Goal: Information Seeking & Learning: Learn about a topic

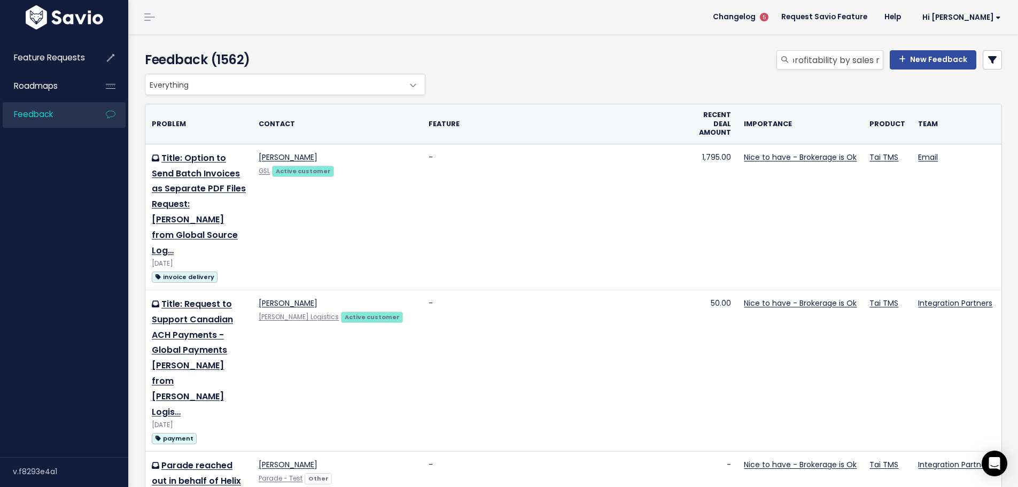
scroll to position [0, 15]
type input "profitability by sales rep"
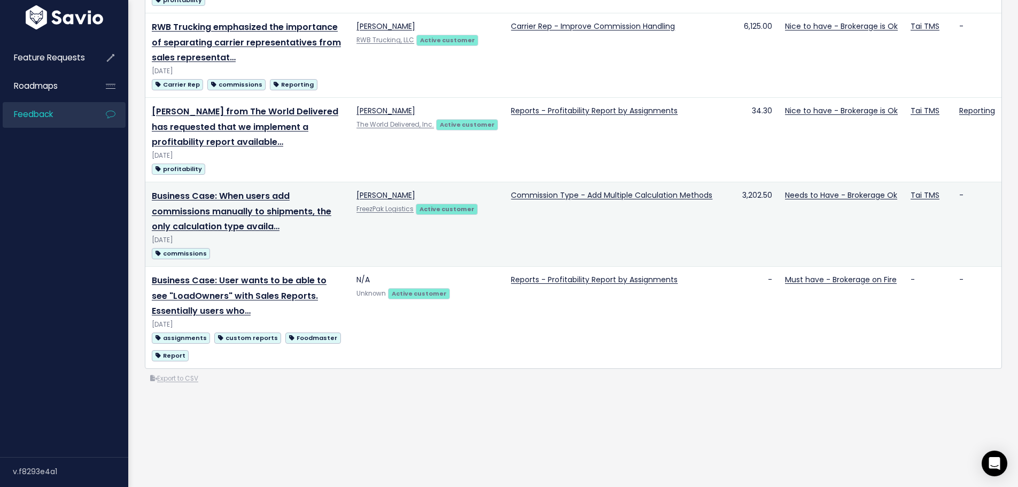
scroll to position [223, 0]
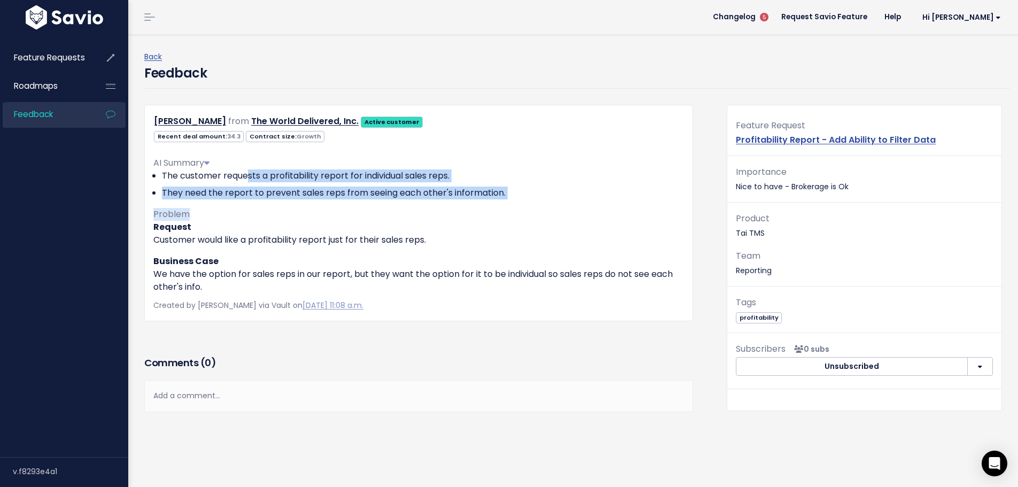
drag, startPoint x: 249, startPoint y: 173, endPoint x: 512, endPoint y: 200, distance: 264.9
click at [512, 200] on div "AI Summary The customer requests a profitability report for individual sales re…" at bounding box center [418, 220] width 531 height 145
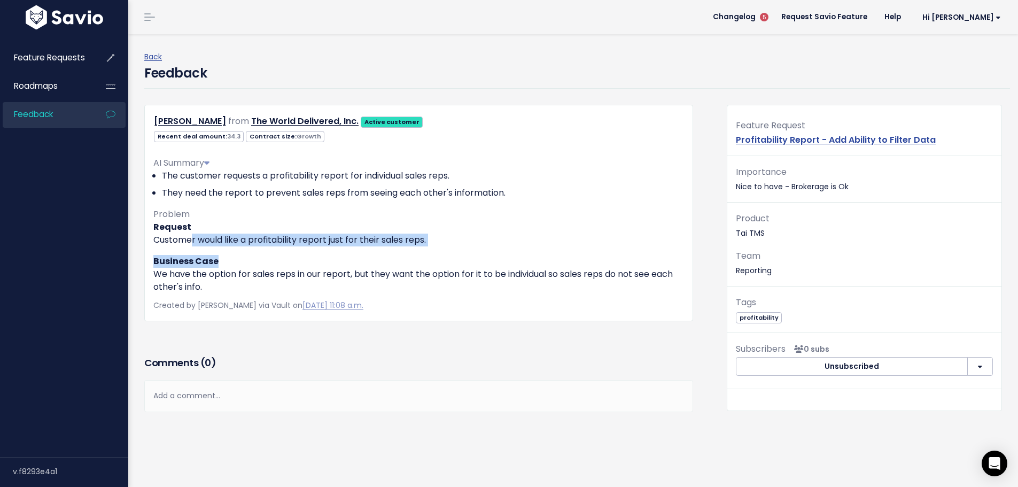
drag, startPoint x: 223, startPoint y: 240, endPoint x: 331, endPoint y: 249, distance: 108.3
click at [331, 249] on div "Request Customer would like a profitability report just for their sales reps. B…" at bounding box center [418, 257] width 531 height 73
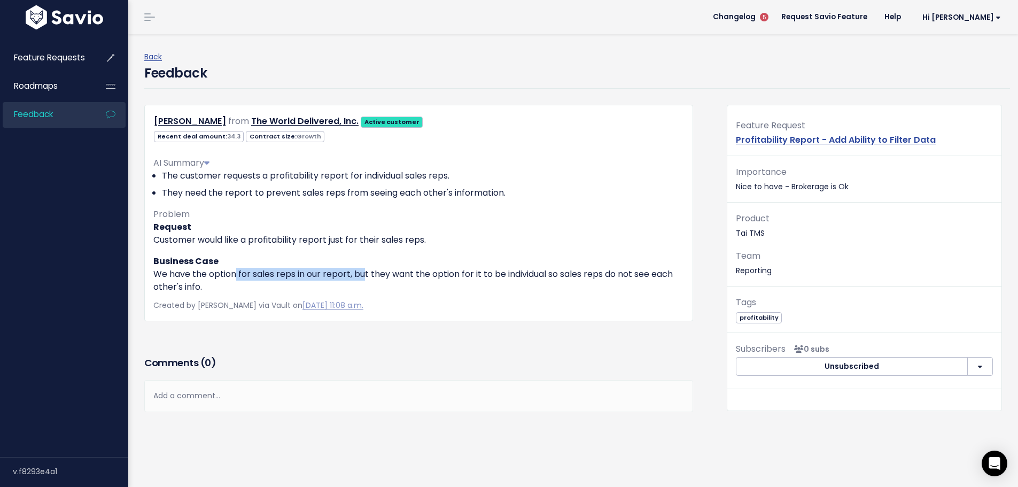
drag, startPoint x: 264, startPoint y: 272, endPoint x: 365, endPoint y: 278, distance: 101.7
click at [365, 278] on p "Business Case We have the option for sales reps in our report, but they want th…" at bounding box center [418, 274] width 531 height 38
drag, startPoint x: 262, startPoint y: 272, endPoint x: 351, endPoint y: 277, distance: 88.9
click at [351, 277] on p "Business Case We have the option for sales reps in our report, but they want th…" at bounding box center [418, 274] width 531 height 38
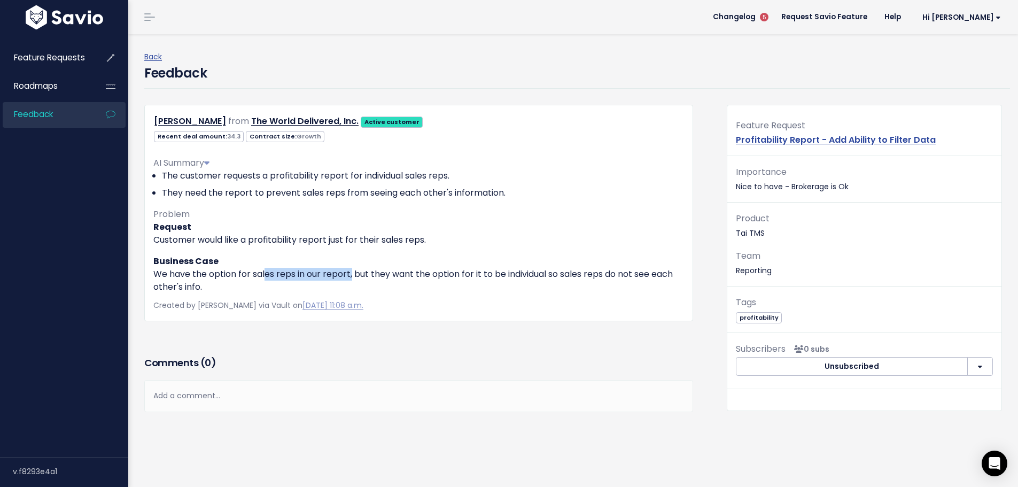
click at [351, 277] on p "Business Case We have the option for sales reps in our report, but they want th…" at bounding box center [418, 274] width 531 height 38
drag, startPoint x: 364, startPoint y: 274, endPoint x: 401, endPoint y: 284, distance: 37.7
click at [401, 284] on p "Business Case We have the option for sales reps in our report, but they want th…" at bounding box center [418, 274] width 531 height 38
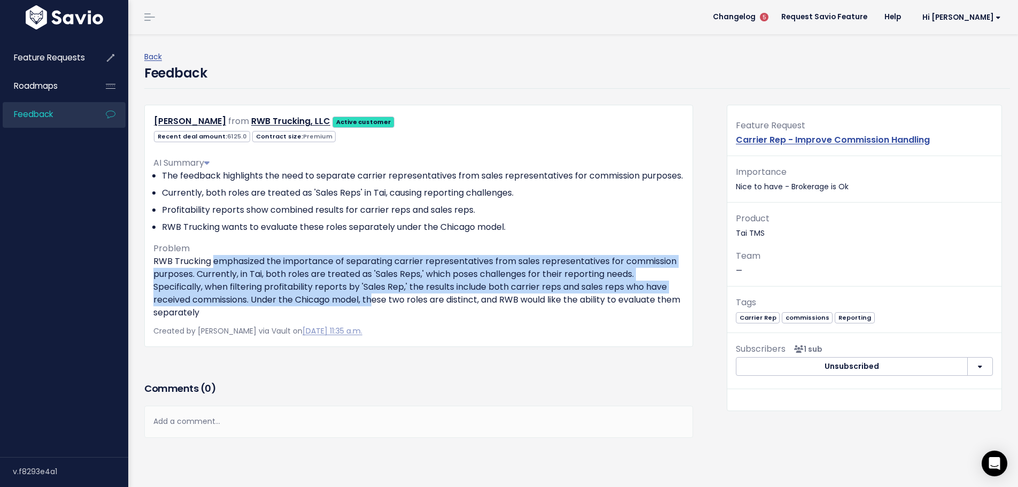
drag, startPoint x: 213, startPoint y: 272, endPoint x: 375, endPoint y: 308, distance: 166.4
click at [375, 308] on p "RWB Trucking emphasized the importance of separating carrier representatives fr…" at bounding box center [418, 287] width 531 height 64
click at [439, 291] on p "RWB Trucking emphasized the importance of separating carrier representatives fr…" at bounding box center [418, 287] width 531 height 64
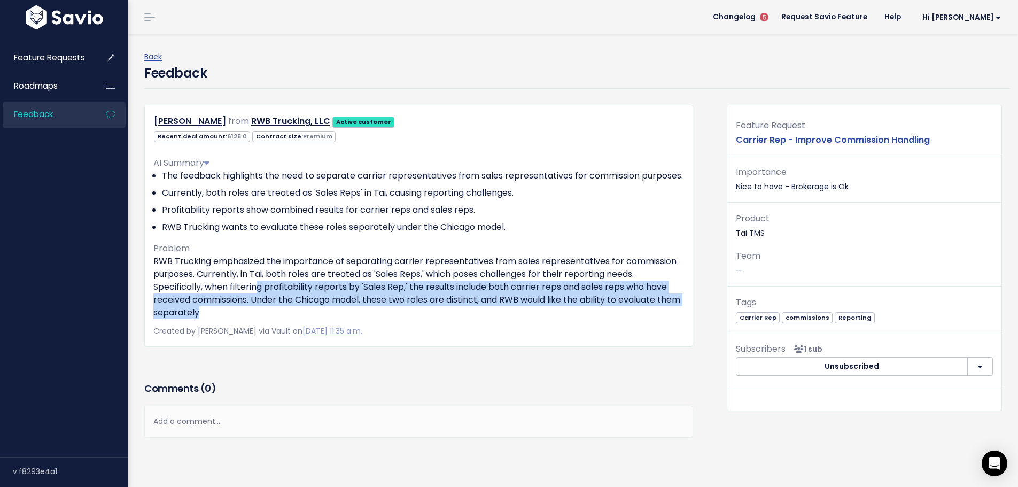
drag, startPoint x: 255, startPoint y: 299, endPoint x: 343, endPoint y: 324, distance: 91.2
click at [343, 319] on p "RWB Trucking emphasized the importance of separating carrier representatives fr…" at bounding box center [418, 287] width 531 height 64
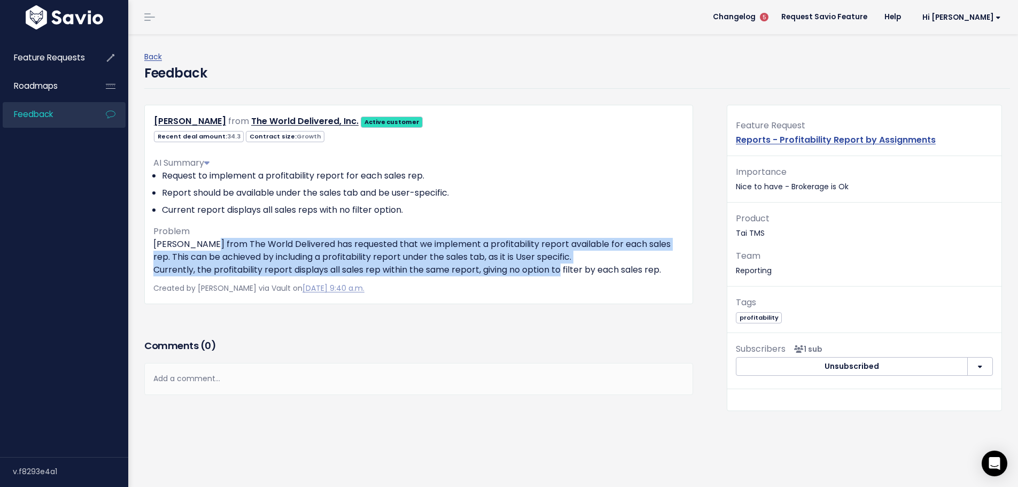
drag, startPoint x: 203, startPoint y: 250, endPoint x: 559, endPoint y: 268, distance: 356.9
click at [559, 268] on p "[PERSON_NAME] from The World Delivered has requested that we implement a profit…" at bounding box center [418, 257] width 531 height 38
click at [464, 259] on p "[PERSON_NAME] from The World Delivered has requested that we implement a profit…" at bounding box center [418, 257] width 531 height 38
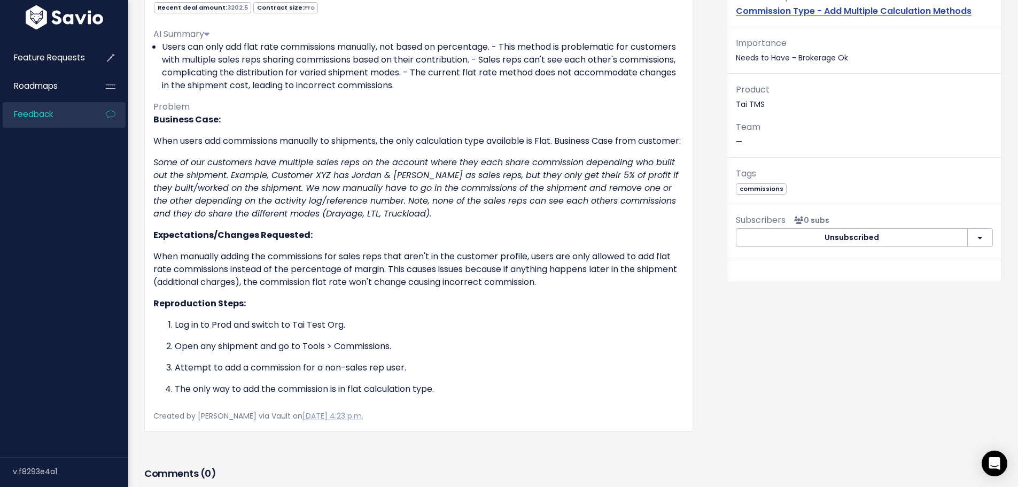
scroll to position [160, 0]
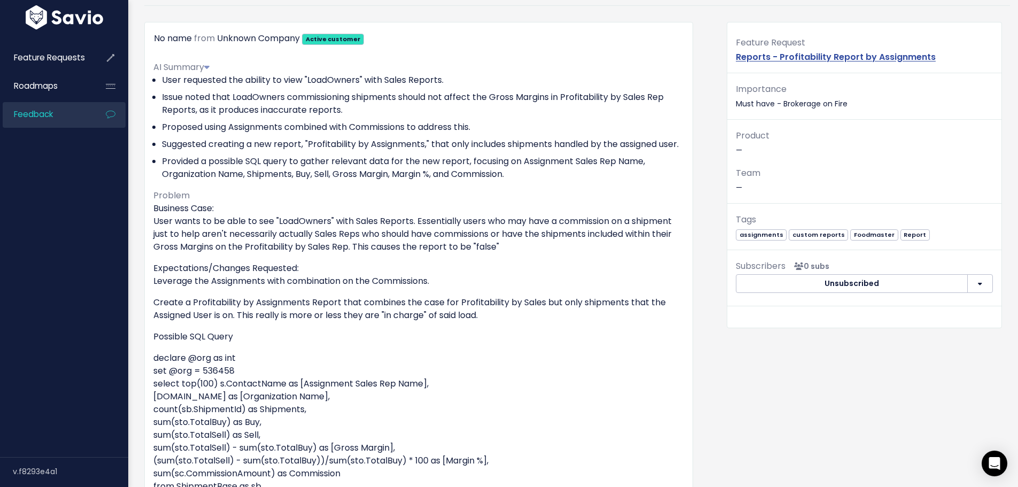
scroll to position [107, 0]
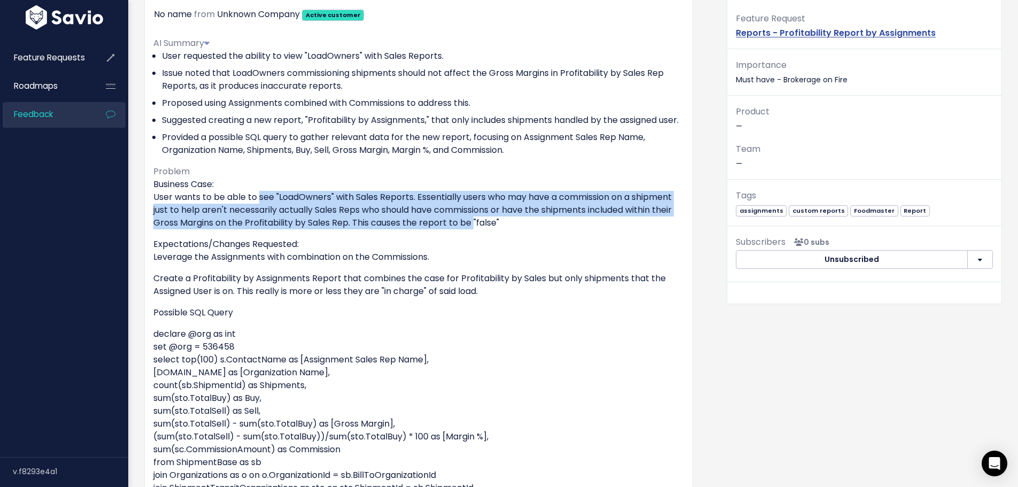
drag, startPoint x: 254, startPoint y: 208, endPoint x: 521, endPoint y: 231, distance: 268.1
click at [521, 229] on p "Business Case: User wants to be able to see "LoadOwners" with Sales Reports. Es…" at bounding box center [418, 203] width 531 height 51
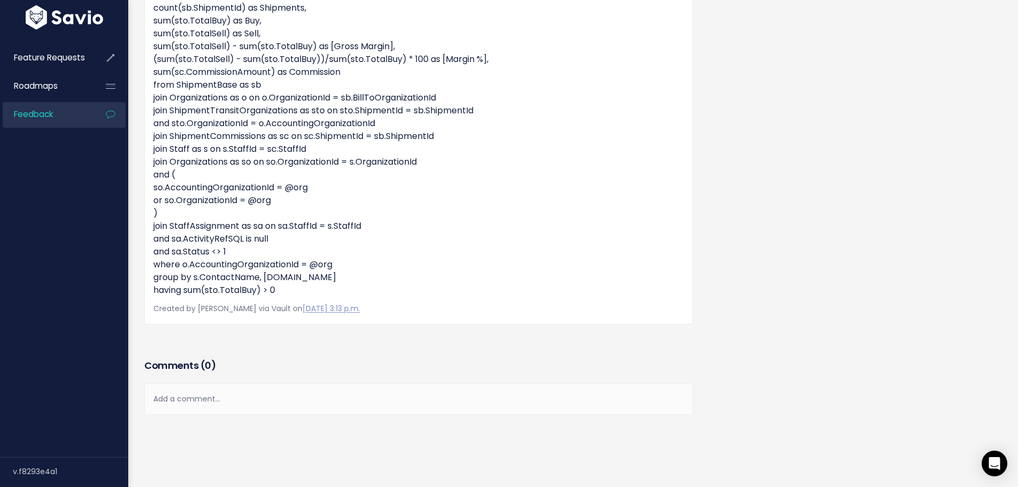
scroll to position [534, 0]
